Goal: Information Seeking & Learning: Learn about a topic

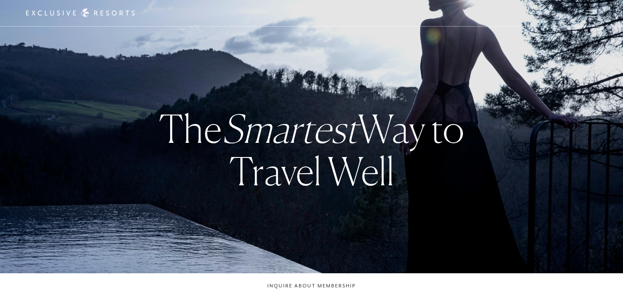
checkbox input "false"
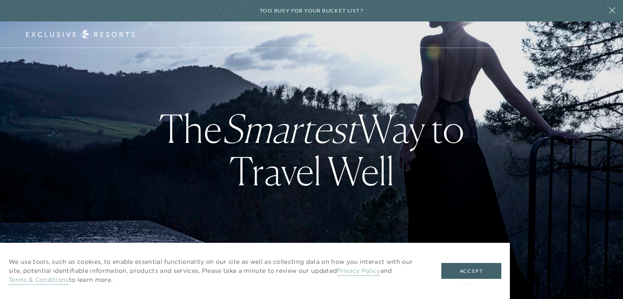
click at [467, 279] on div "We use tools, such as cookies, to enable essential functionality on our site as…" at bounding box center [255, 271] width 510 height 56
click at [465, 268] on button "Accept" at bounding box center [472, 271] width 60 height 16
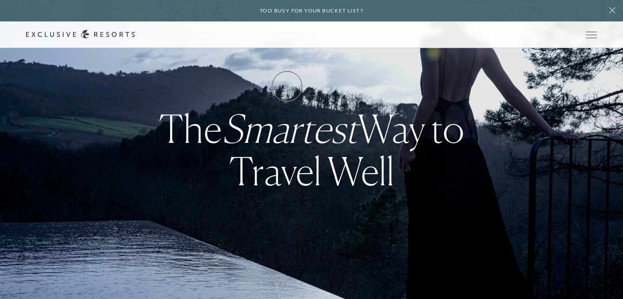
click at [0, 0] on link "How it works" at bounding box center [0, 0] width 0 height 0
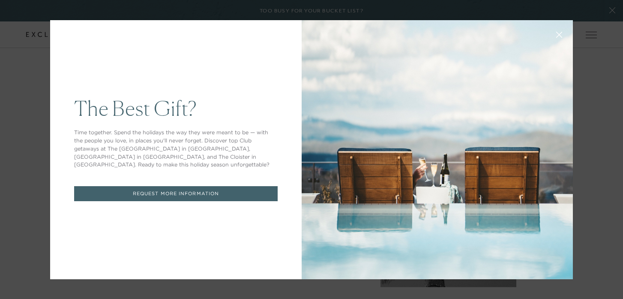
click at [556, 33] on icon at bounding box center [559, 34] width 6 height 6
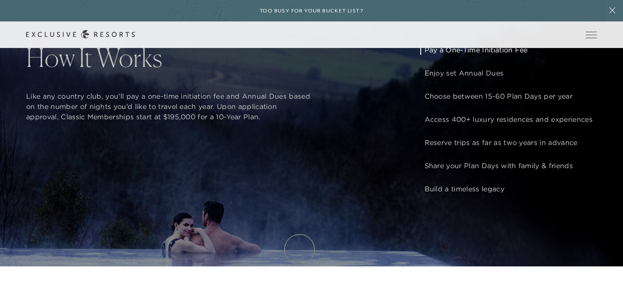
scroll to position [697, 0]
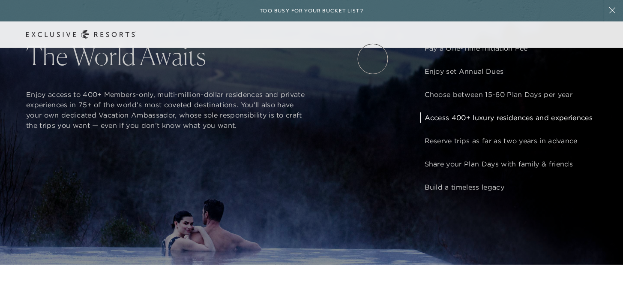
click at [0, 0] on link "VIP Benefits" at bounding box center [0, 0] width 0 height 0
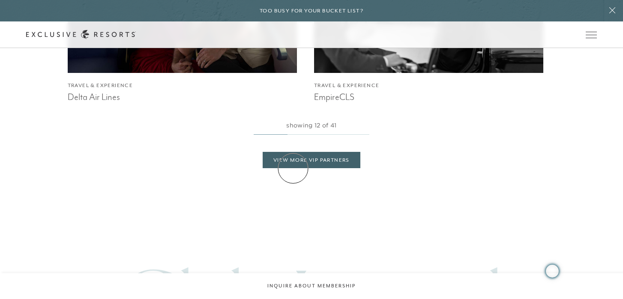
scroll to position [1842, 0]
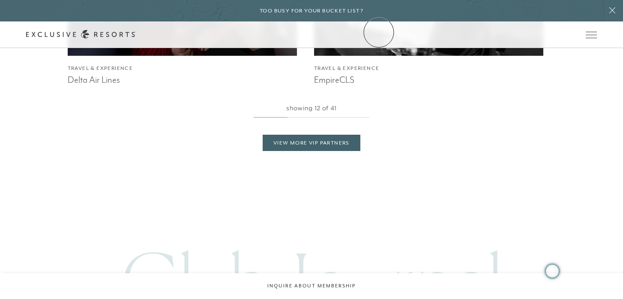
click at [0, 0] on link "Community" at bounding box center [0, 0] width 0 height 0
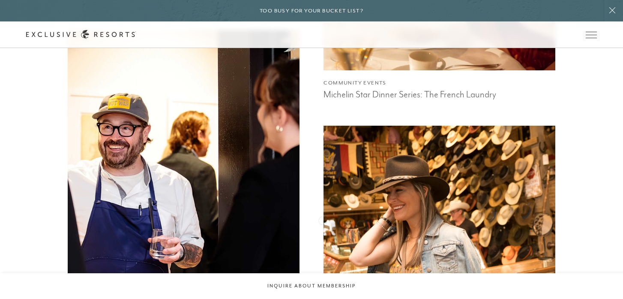
scroll to position [716, 0]
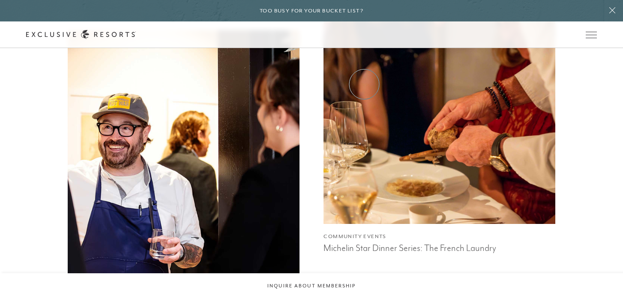
click at [0, 0] on link "Experience Collection" at bounding box center [0, 0] width 0 height 0
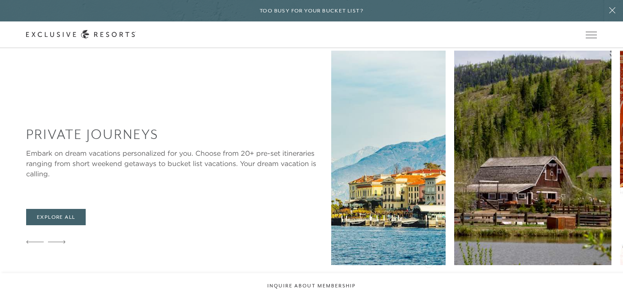
scroll to position [758, 0]
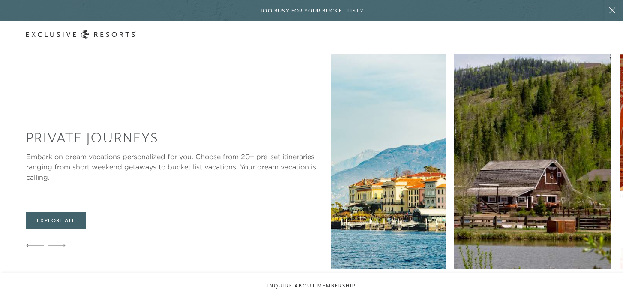
click at [454, 277] on figcaption "8 Days in the [GEOGRAPHIC_DATA]" at bounding box center [532, 281] width 157 height 8
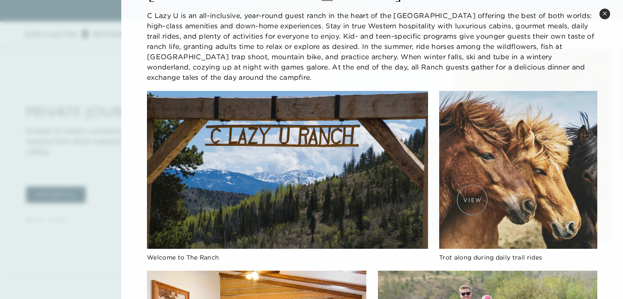
scroll to position [0, 0]
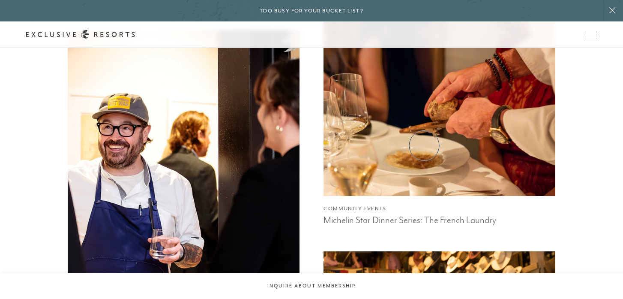
scroll to position [746, 0]
